Goal: Book appointment/travel/reservation

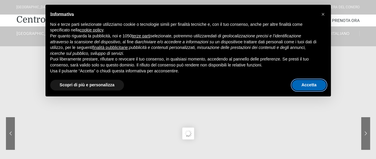
click at [308, 86] on button "Accetta" at bounding box center [309, 85] width 34 height 11
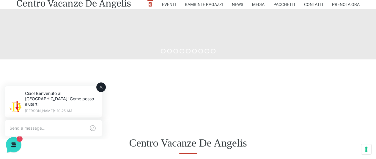
click at [100, 86] on icon at bounding box center [101, 87] width 5 height 5
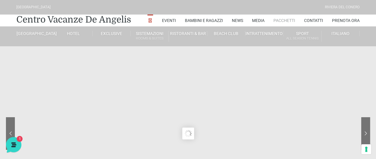
click at [286, 22] on link "Pacchetti" at bounding box center [284, 21] width 22 height 12
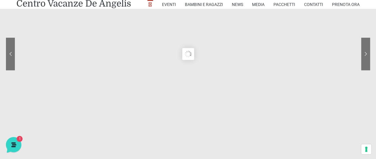
scroll to position [89, 0]
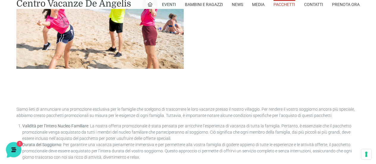
scroll to position [1397, 0]
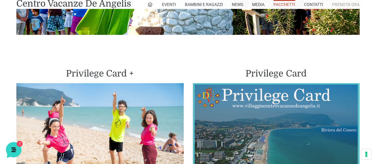
click at [341, 3] on link "Prenota Ora" at bounding box center [346, 4] width 28 height 9
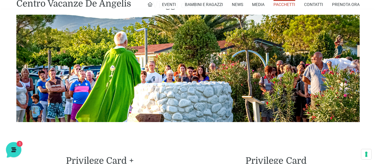
scroll to position [1278, 0]
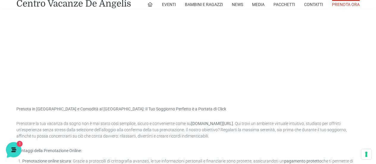
scroll to position [297, 0]
